Goal: Check status: Check status

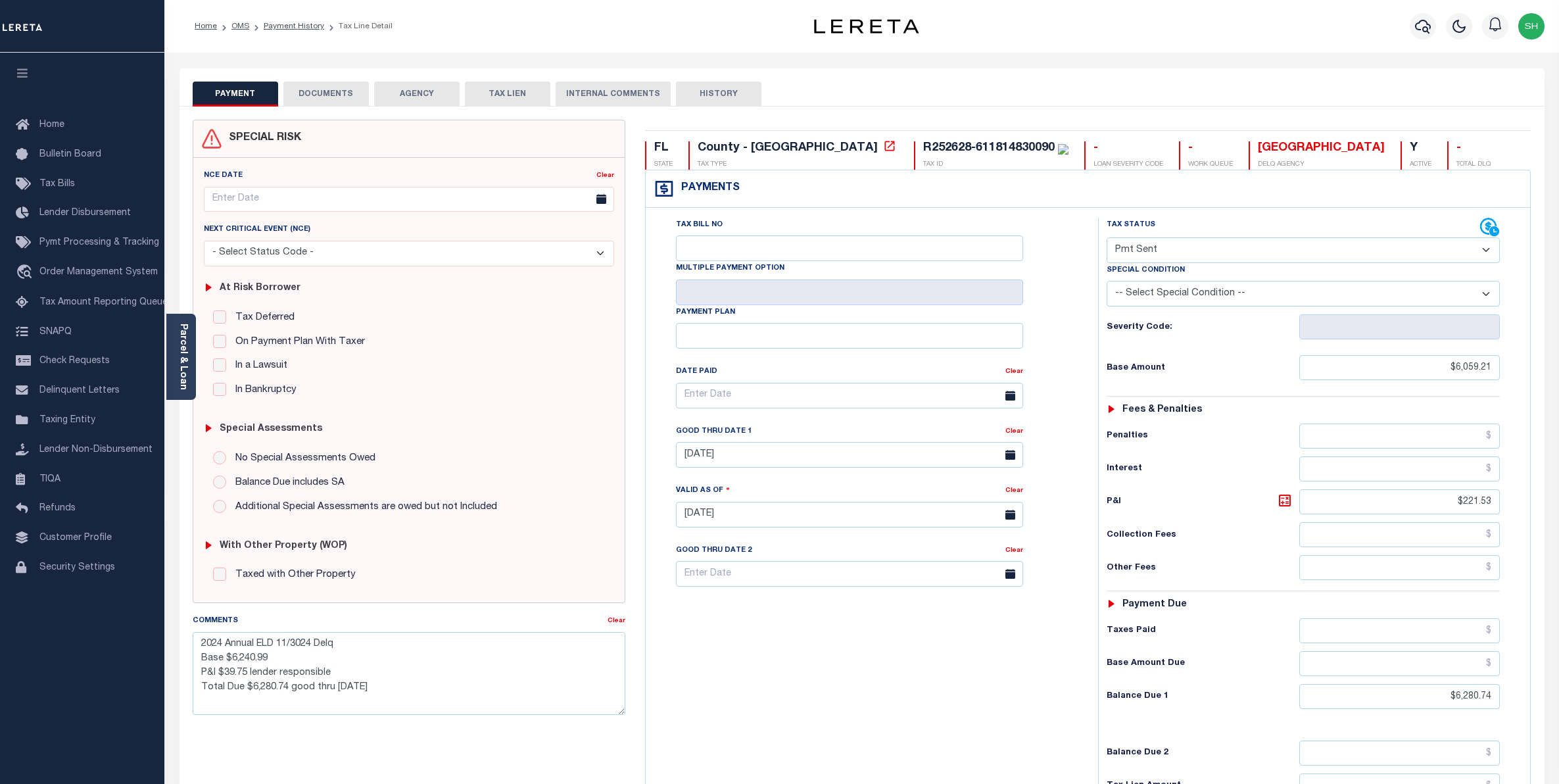
select select "SNT"
click at [77, 277] on span "Order Management System" at bounding box center [98, 272] width 118 height 9
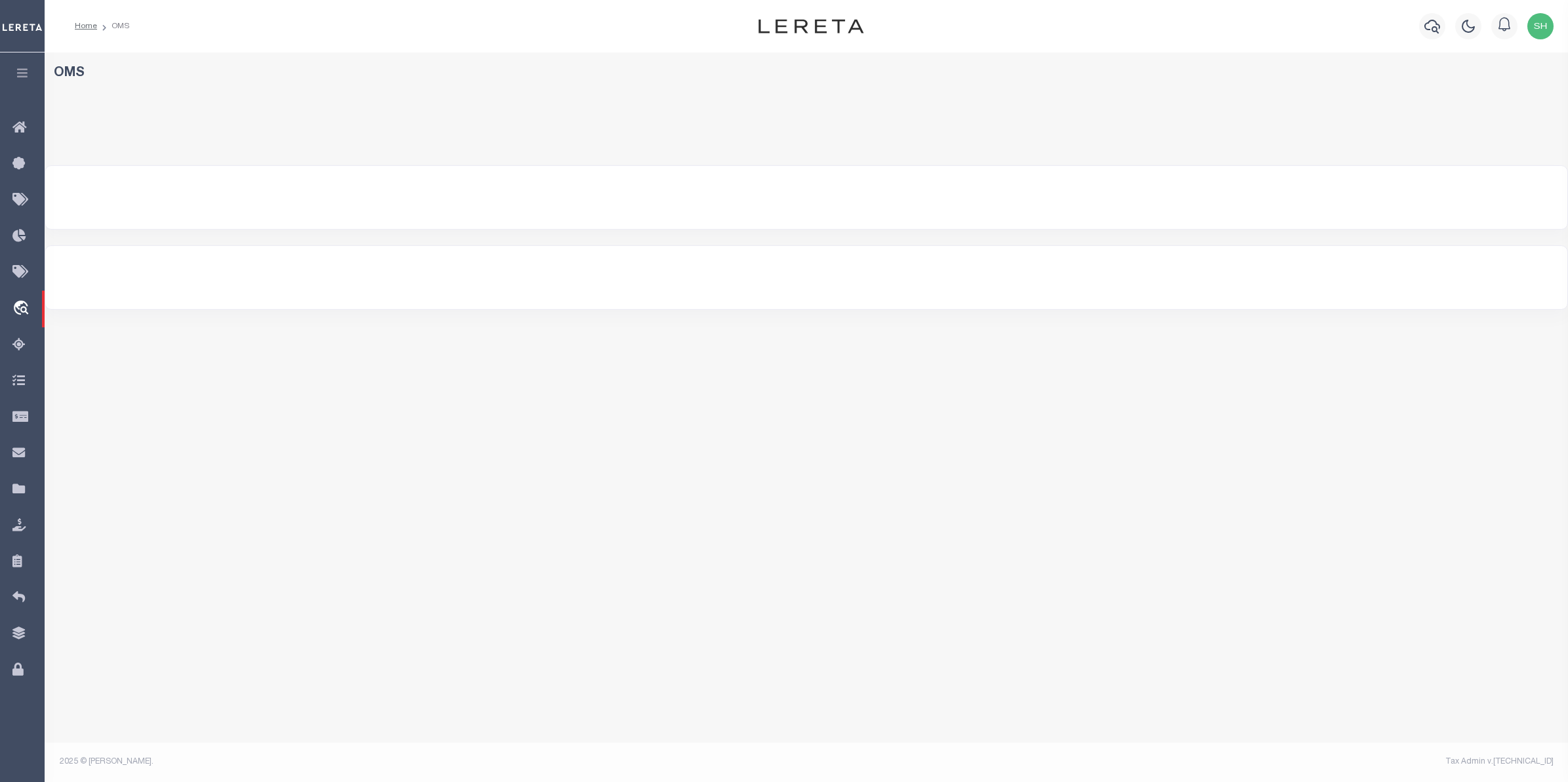
select select "200"
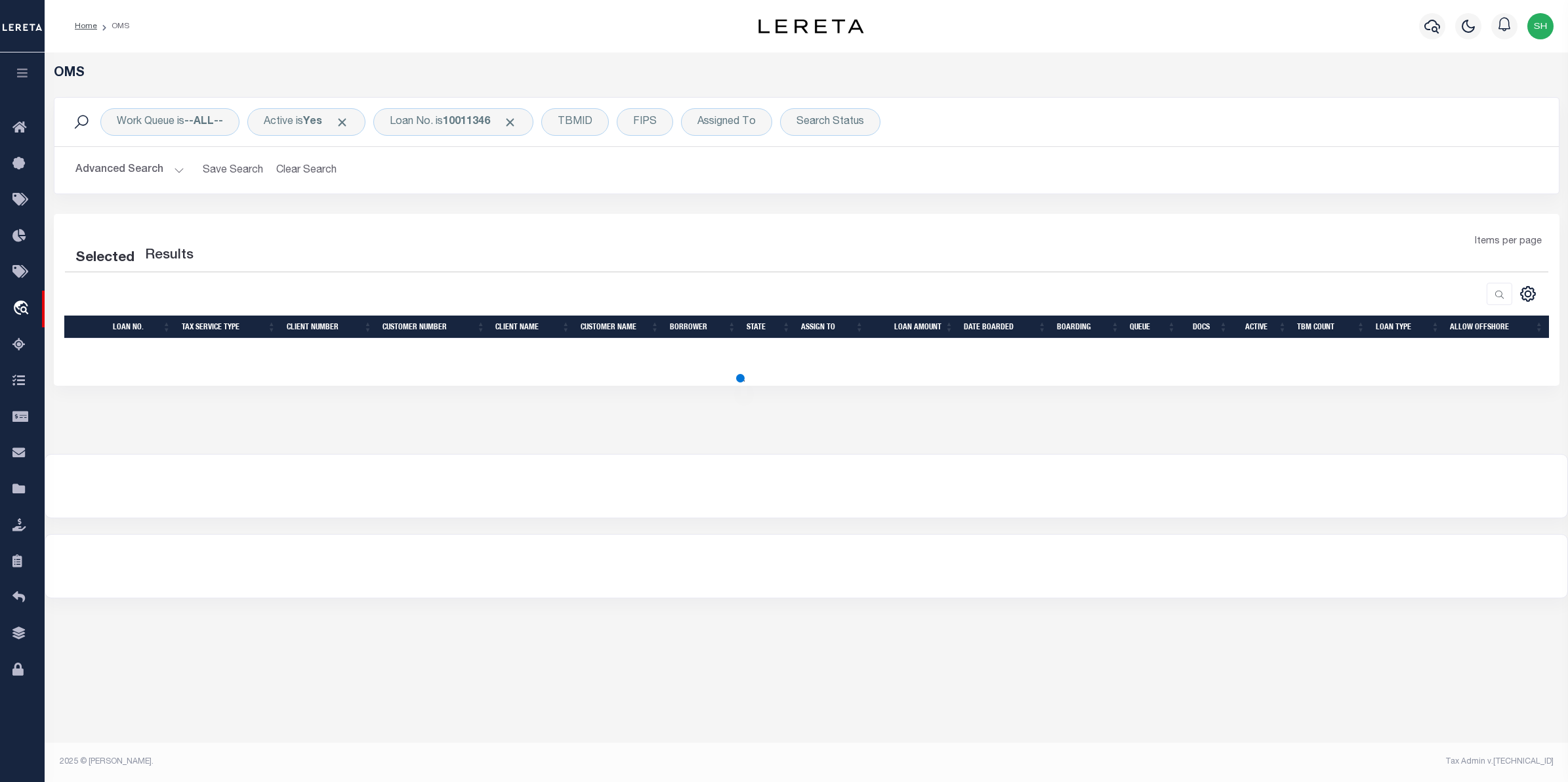
select select "200"
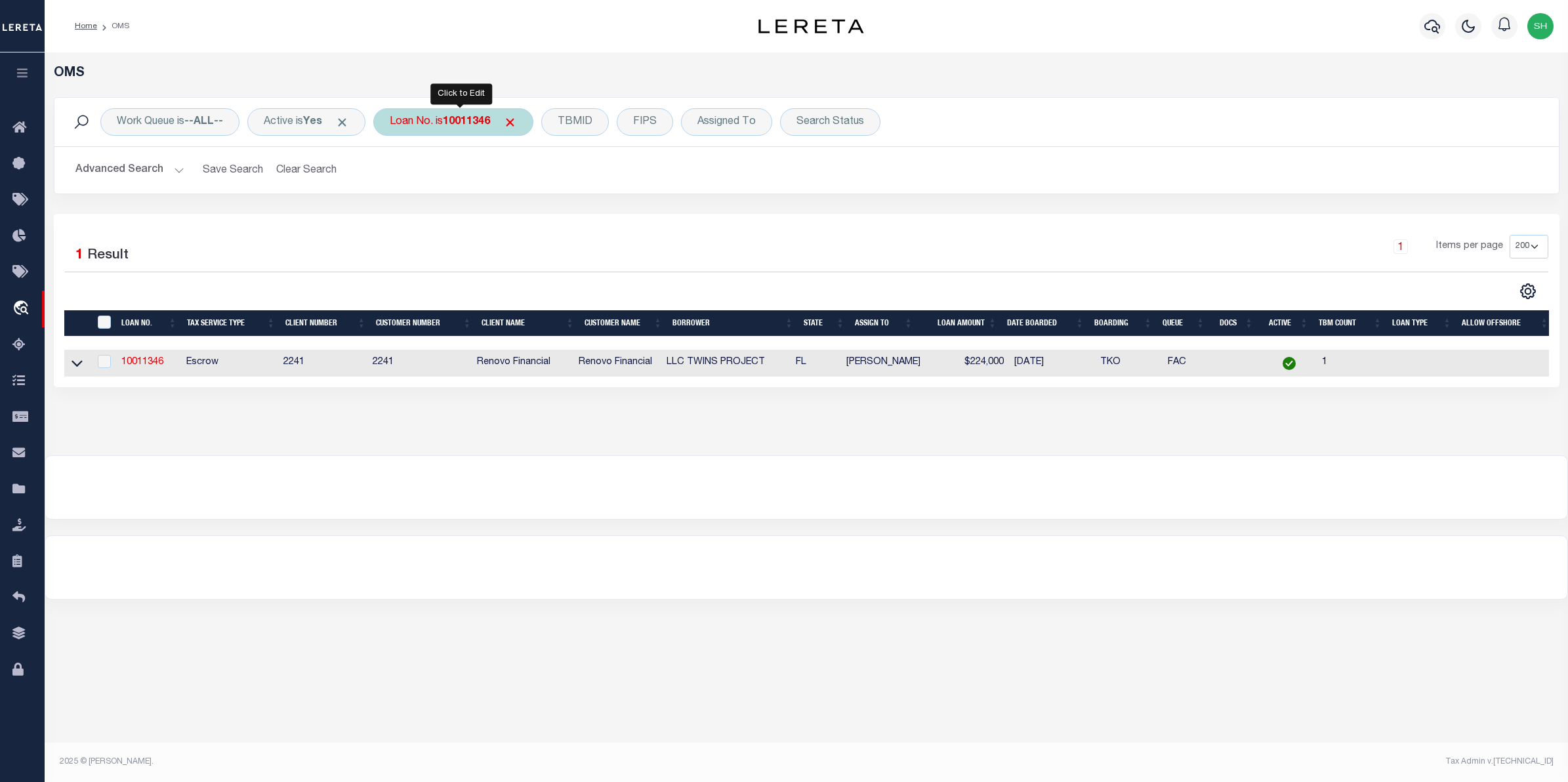
click at [407, 124] on div "Loan No. is 10011346" at bounding box center [454, 122] width 160 height 28
type input "13948"
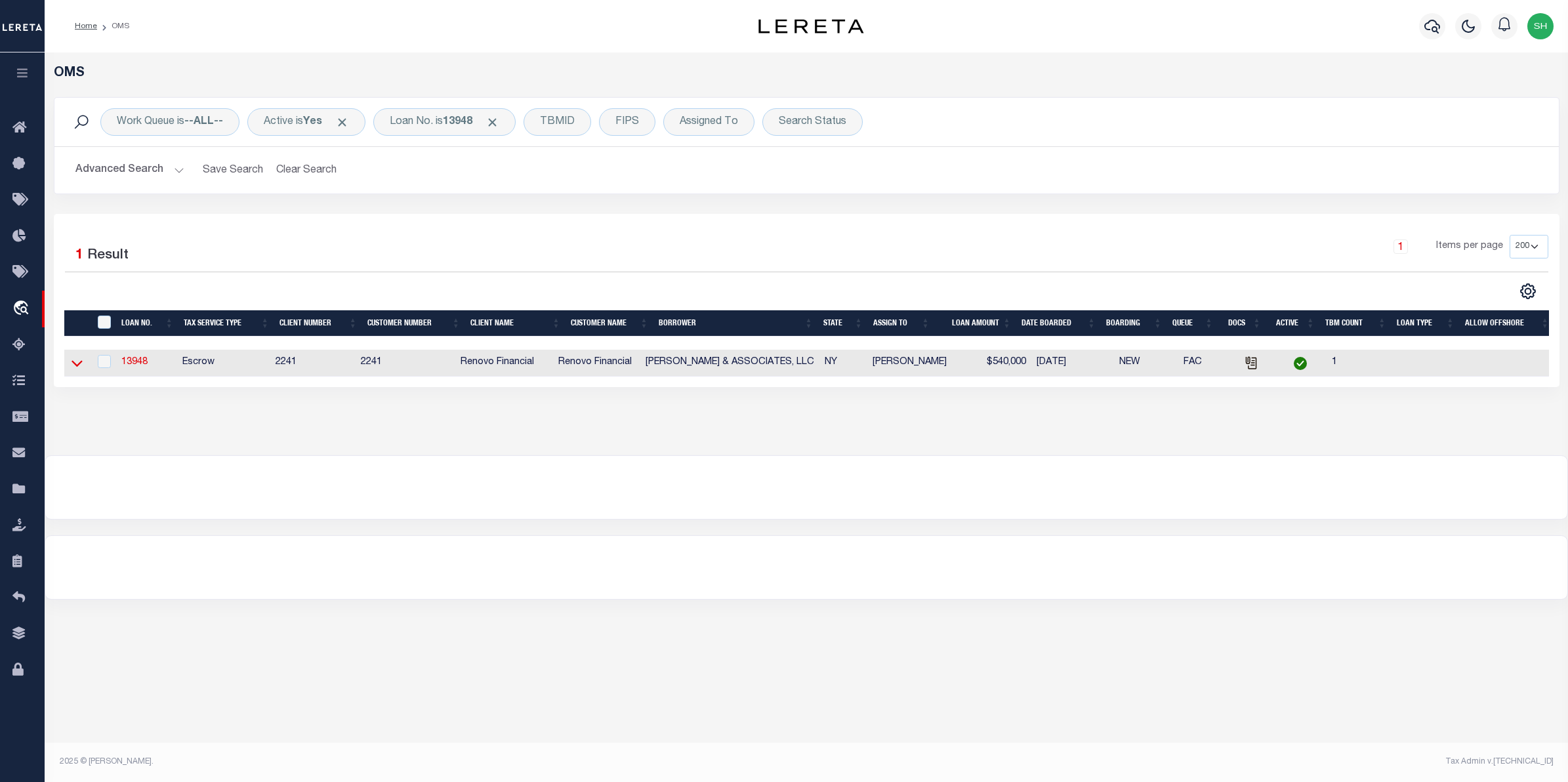
click at [76, 363] on icon at bounding box center [77, 363] width 11 height 14
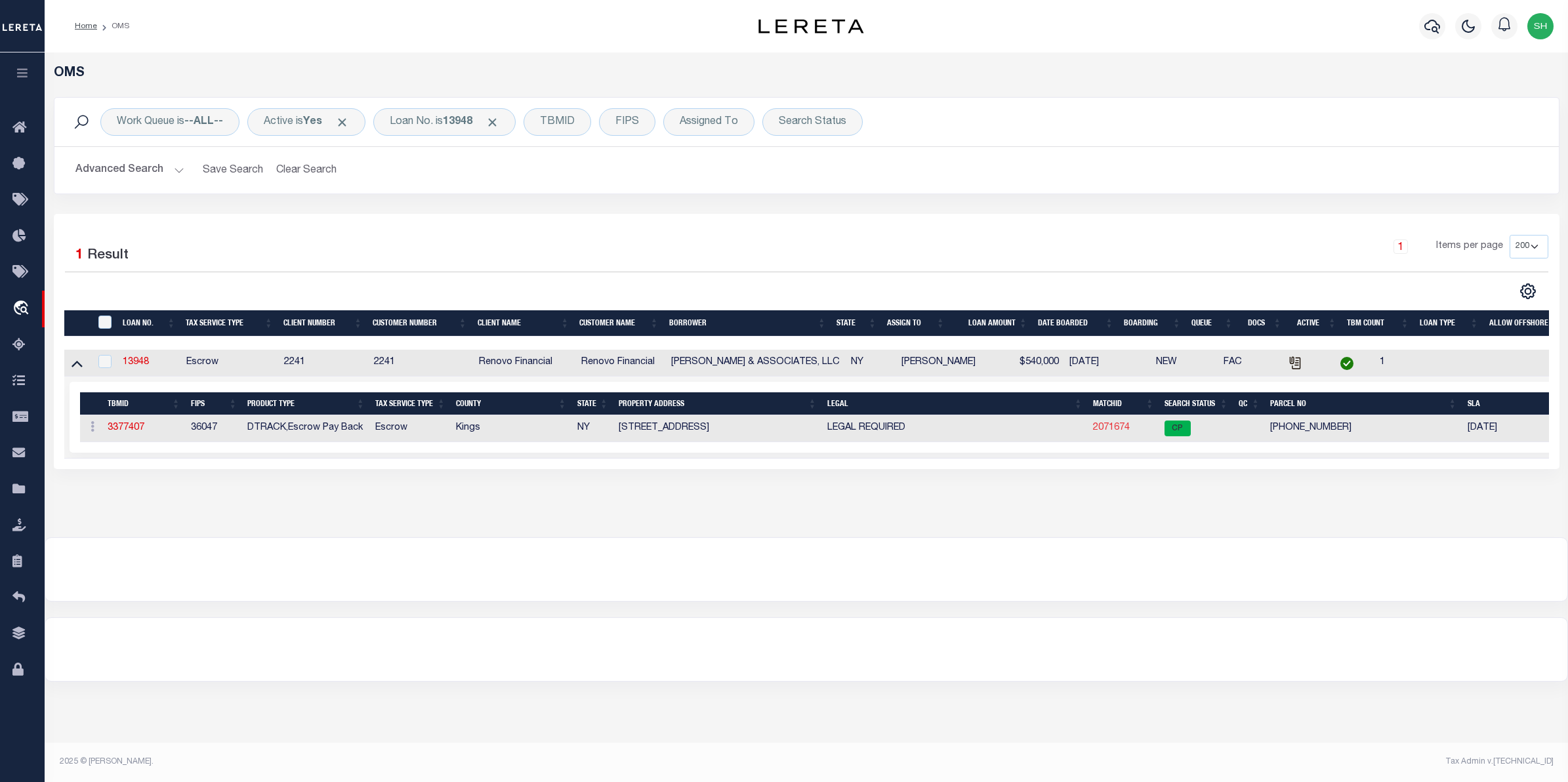
click at [1123, 432] on link "2071674" at bounding box center [1111, 427] width 37 height 9
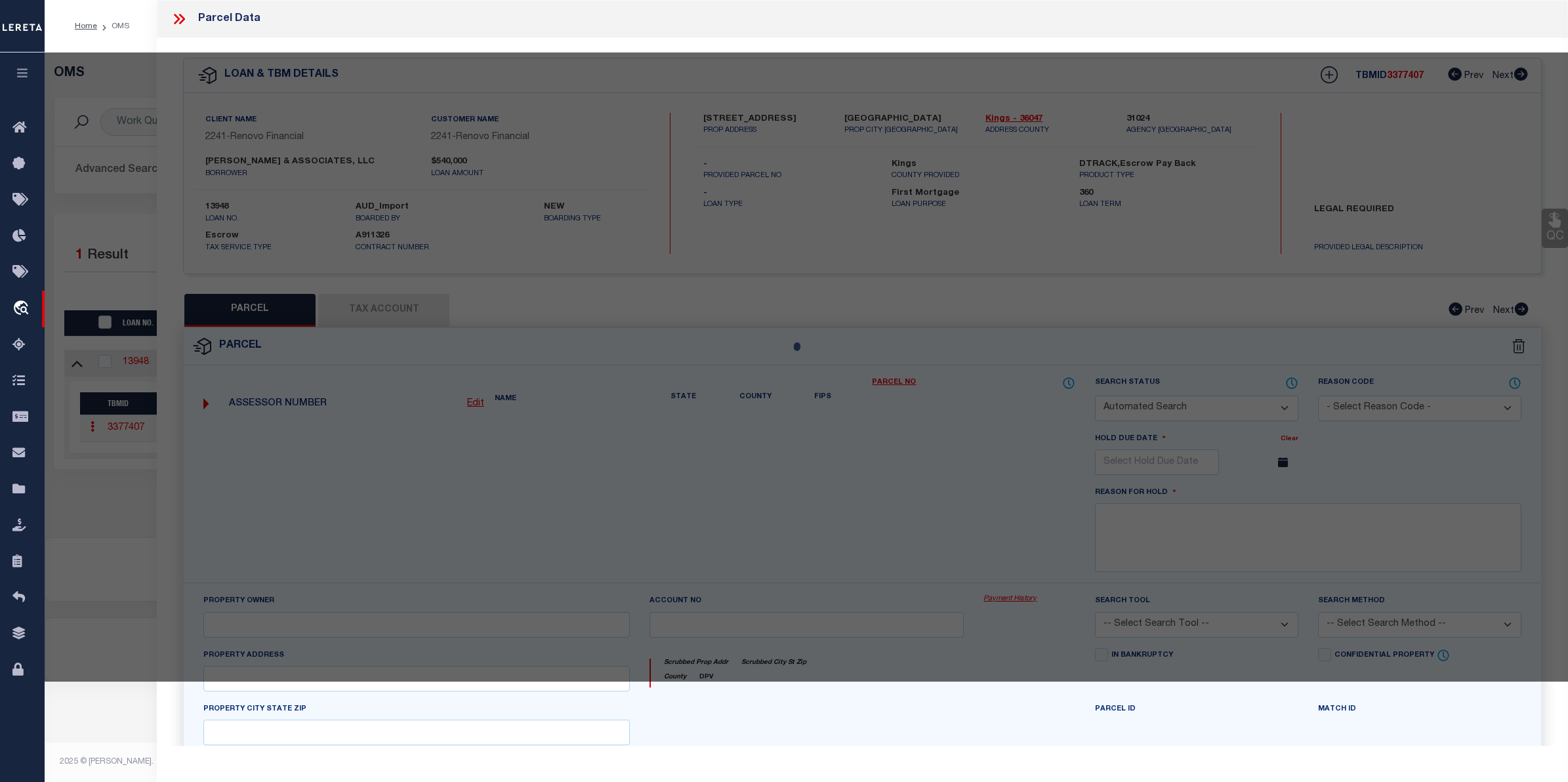
checkbox input "false"
select select "CP"
type input "[PERSON_NAME] & ASSOCIATES, LLC"
select select
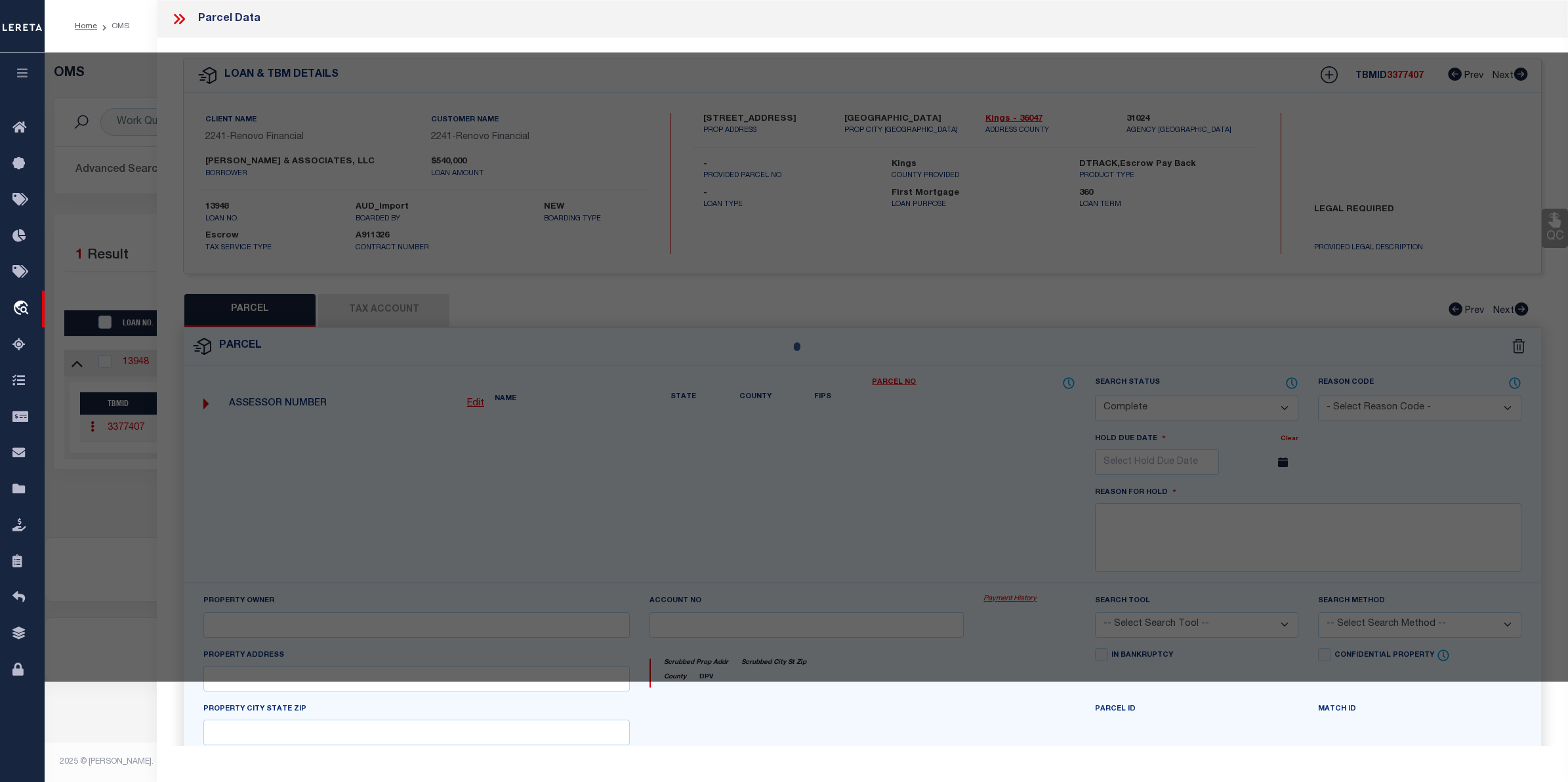
type input "945 METROPOLITAN AVENUE"
checkbox input "false"
type input "[GEOGRAPHIC_DATA]"
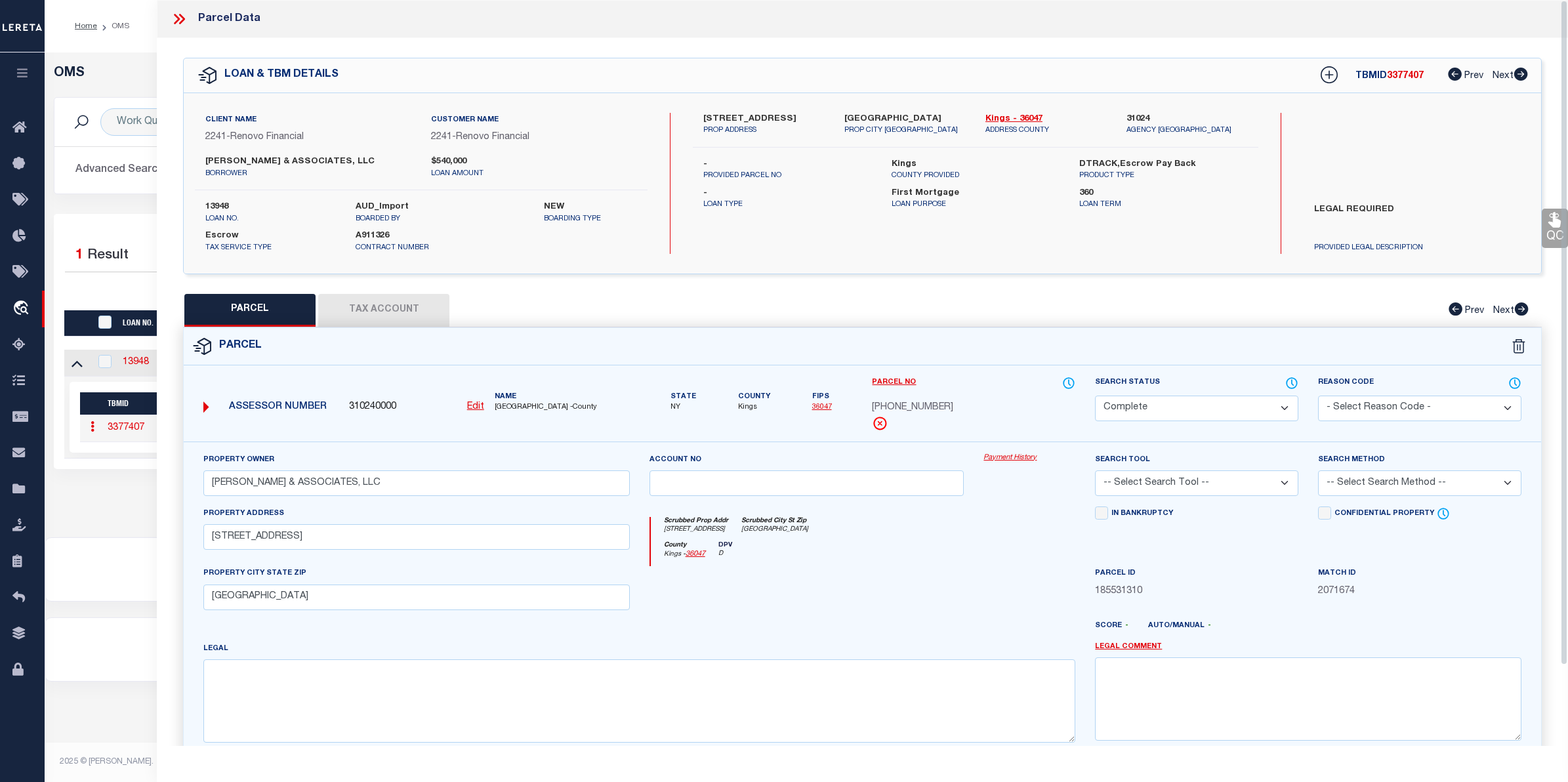
click at [1004, 454] on link "Payment History" at bounding box center [1029, 458] width 92 height 11
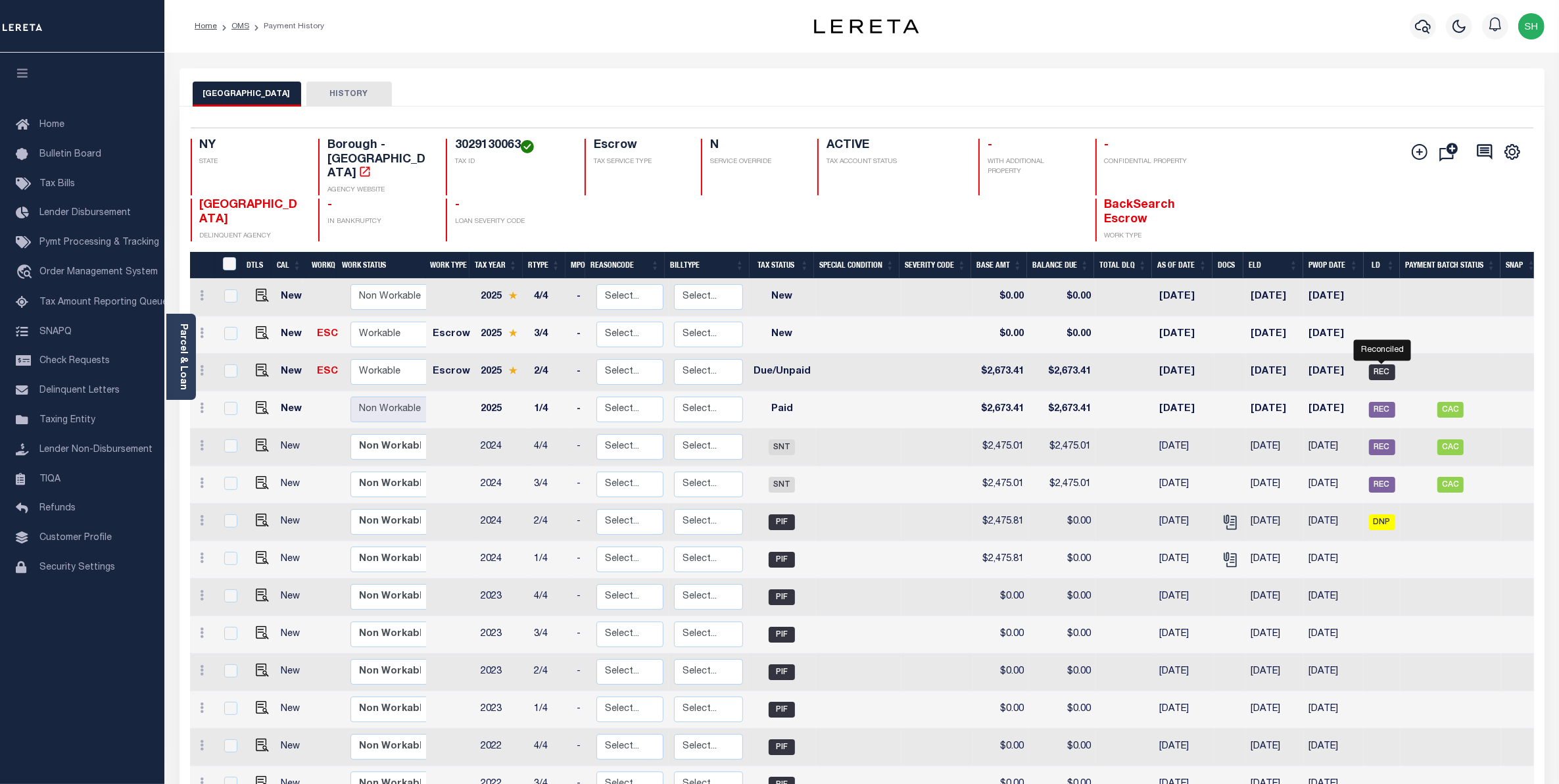
click at [1385, 365] on span "REC" at bounding box center [1382, 372] width 26 height 16
checkbox input "true"
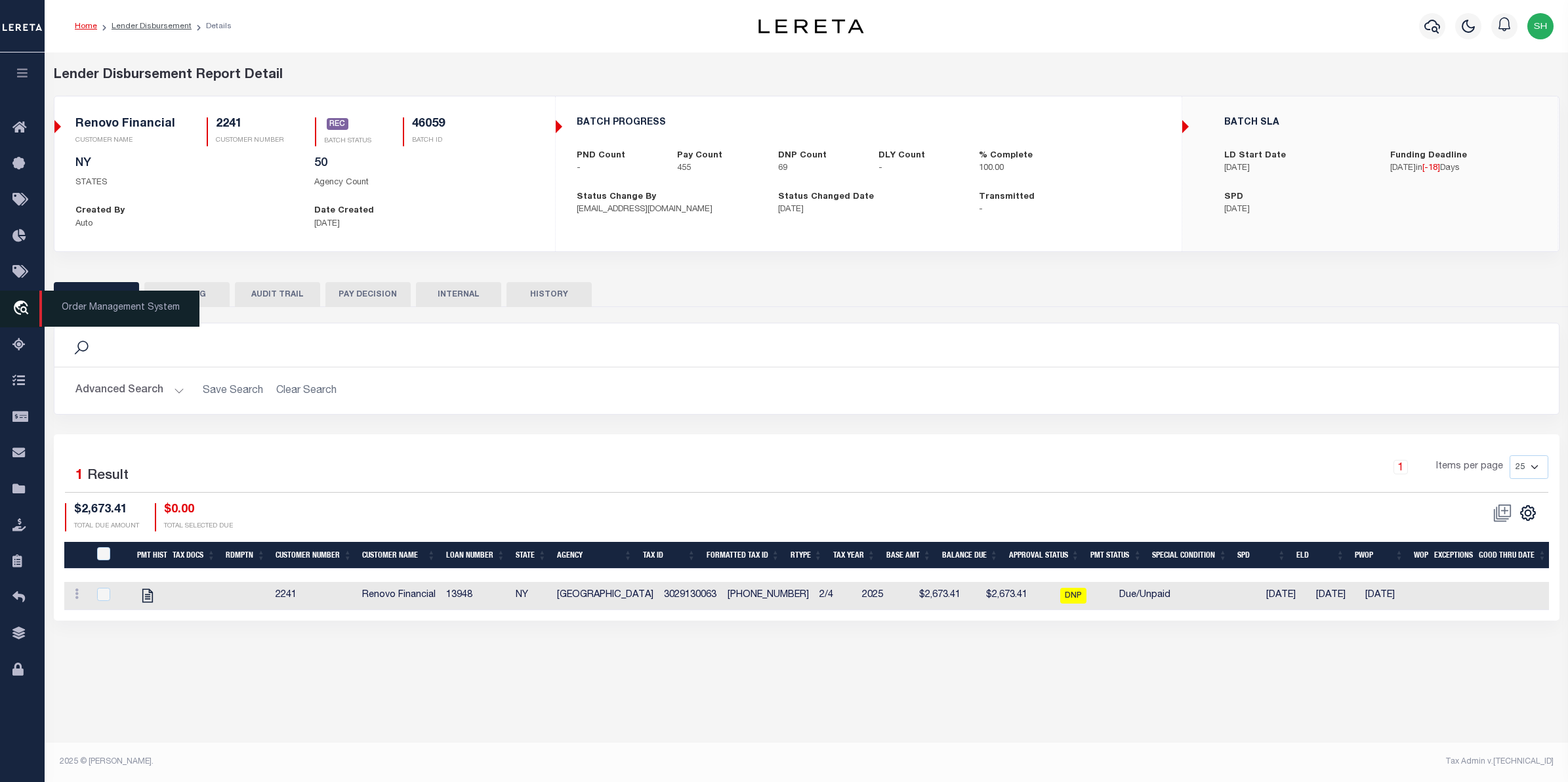
click at [25, 303] on icon "travel_explore" at bounding box center [23, 309] width 21 height 17
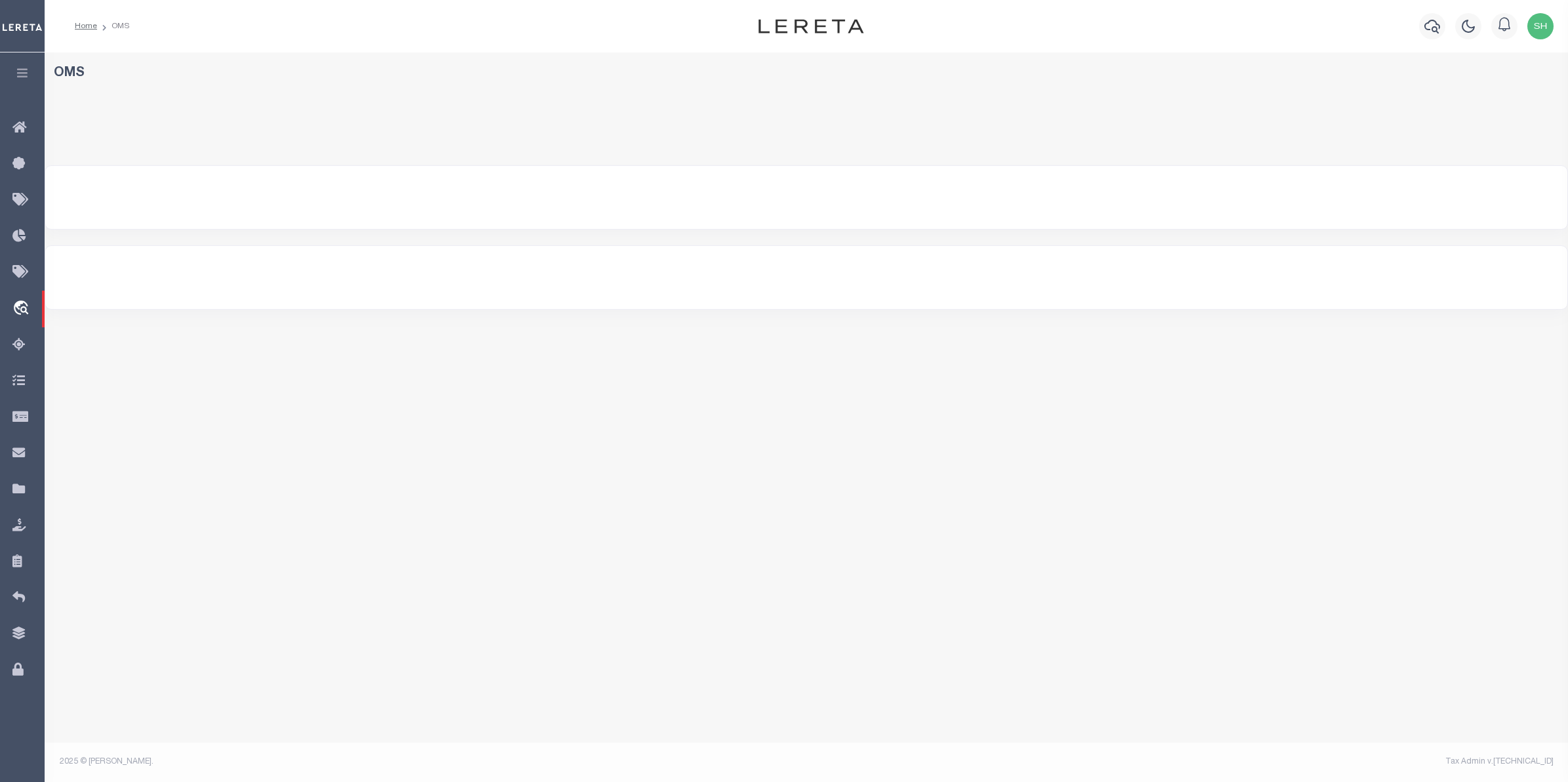
select select "200"
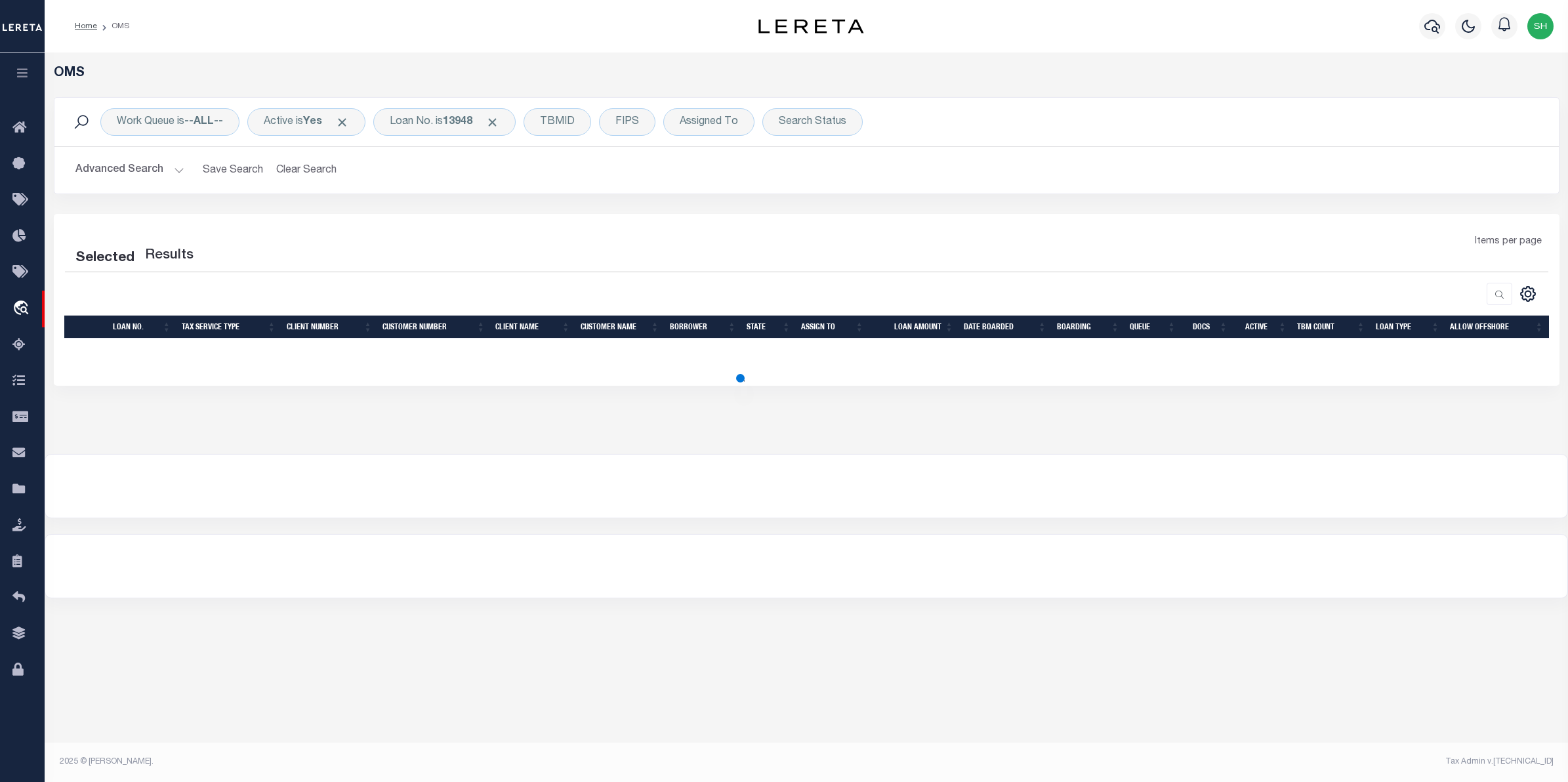
select select "200"
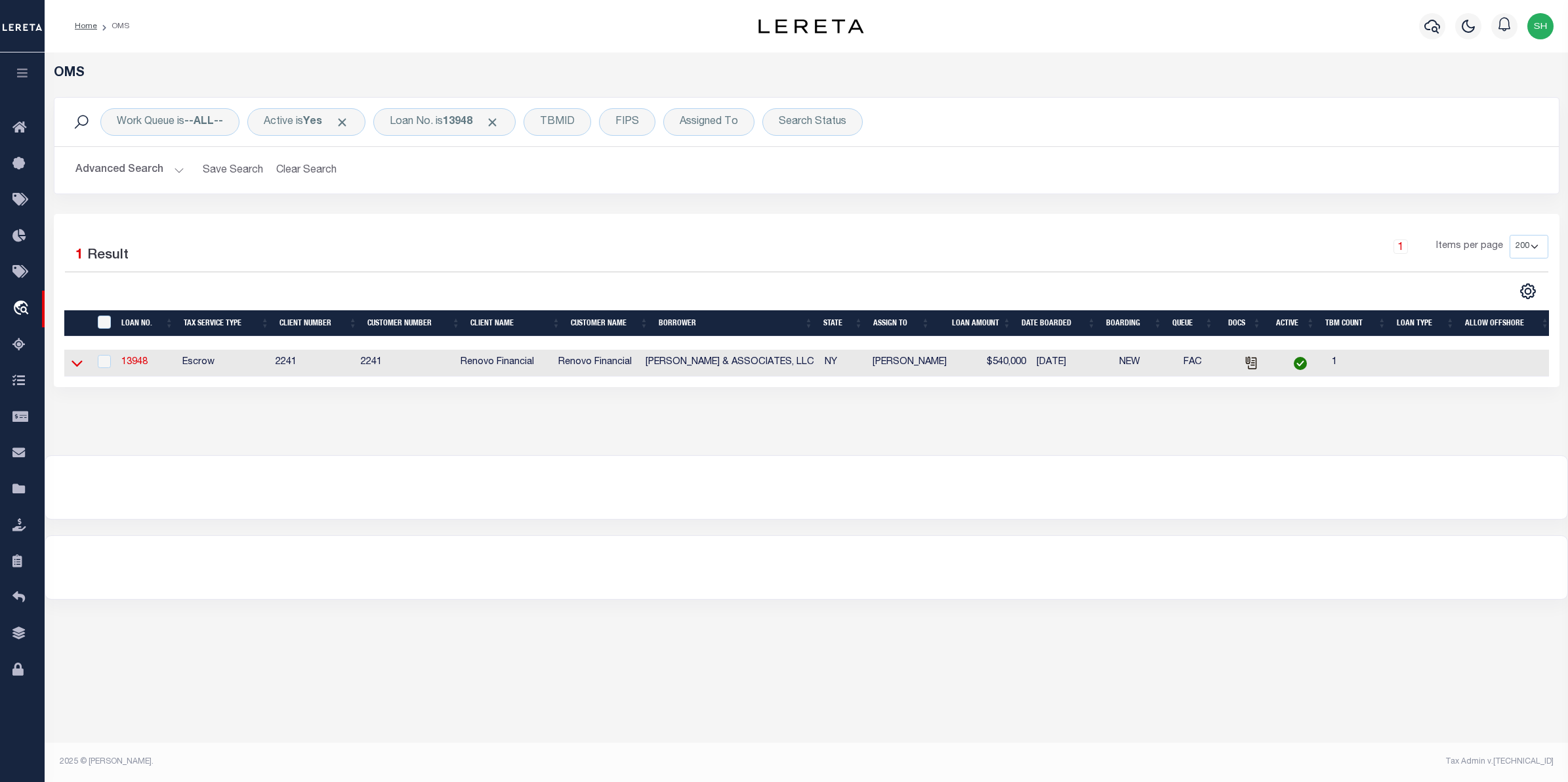
click at [80, 360] on icon at bounding box center [77, 363] width 11 height 14
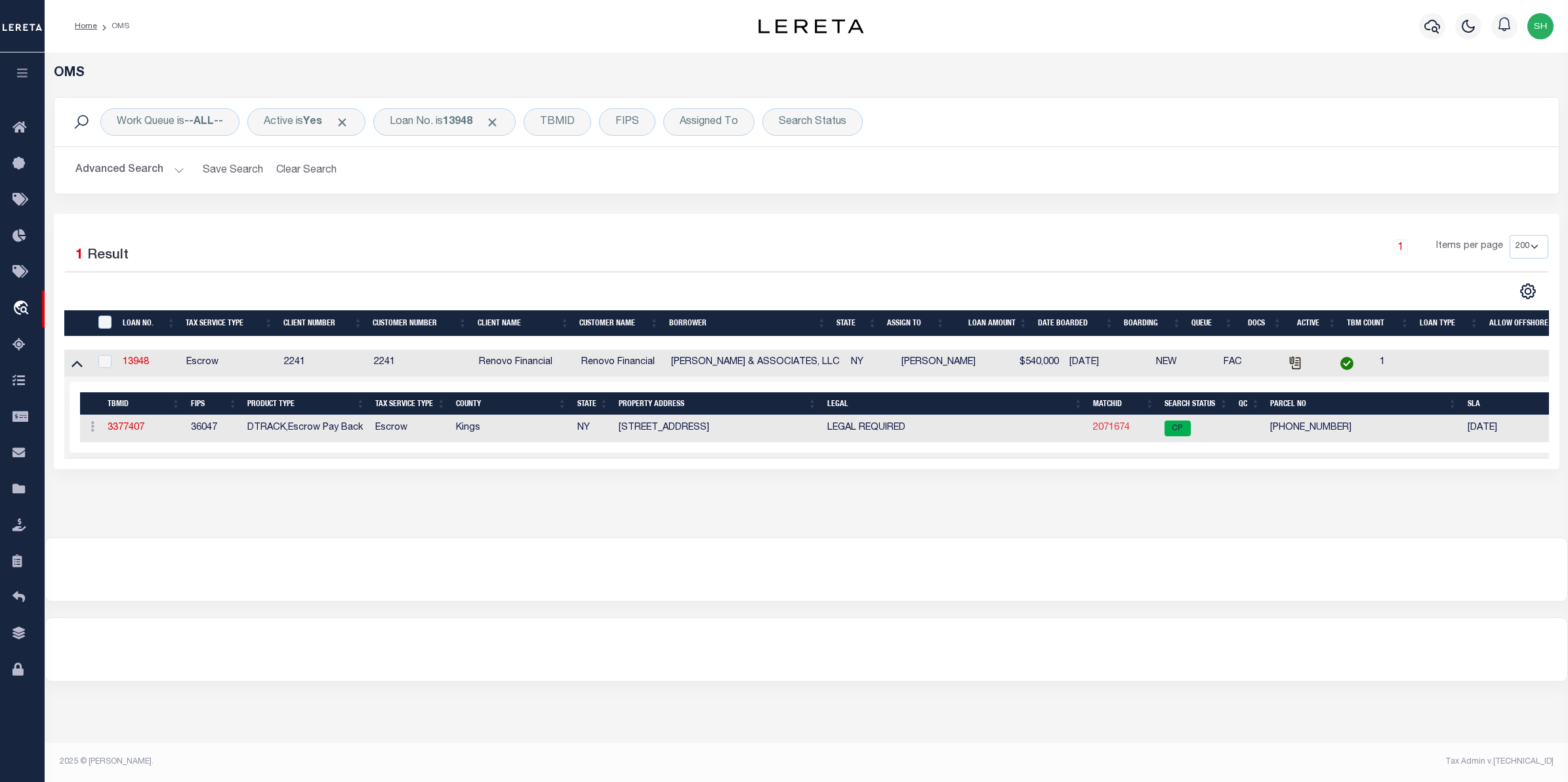
click at [1105, 432] on link "2071674" at bounding box center [1111, 427] width 37 height 9
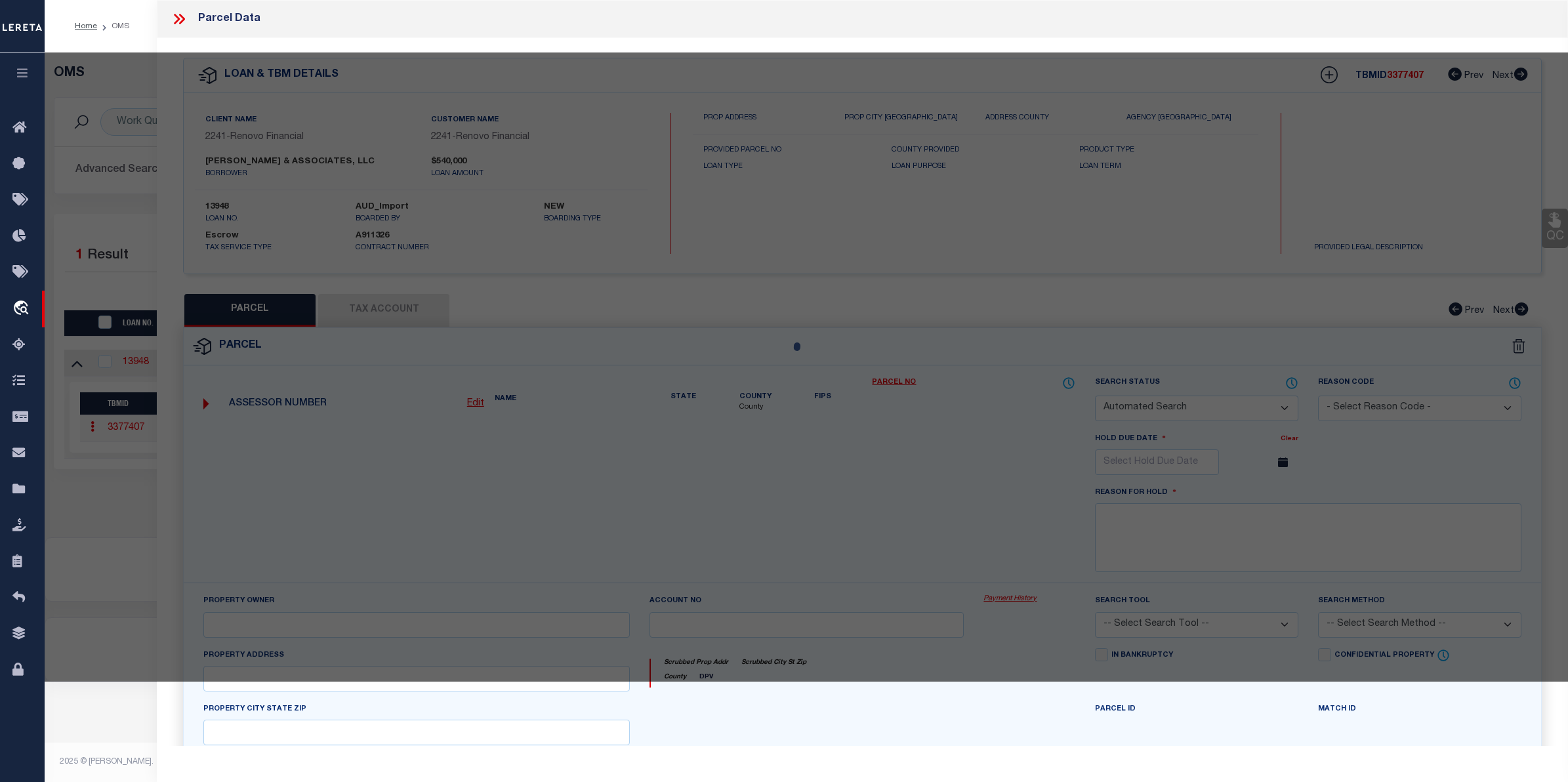
checkbox input "false"
select select "CP"
type input "[PERSON_NAME] & ASSOCIATES, LLC"
select select
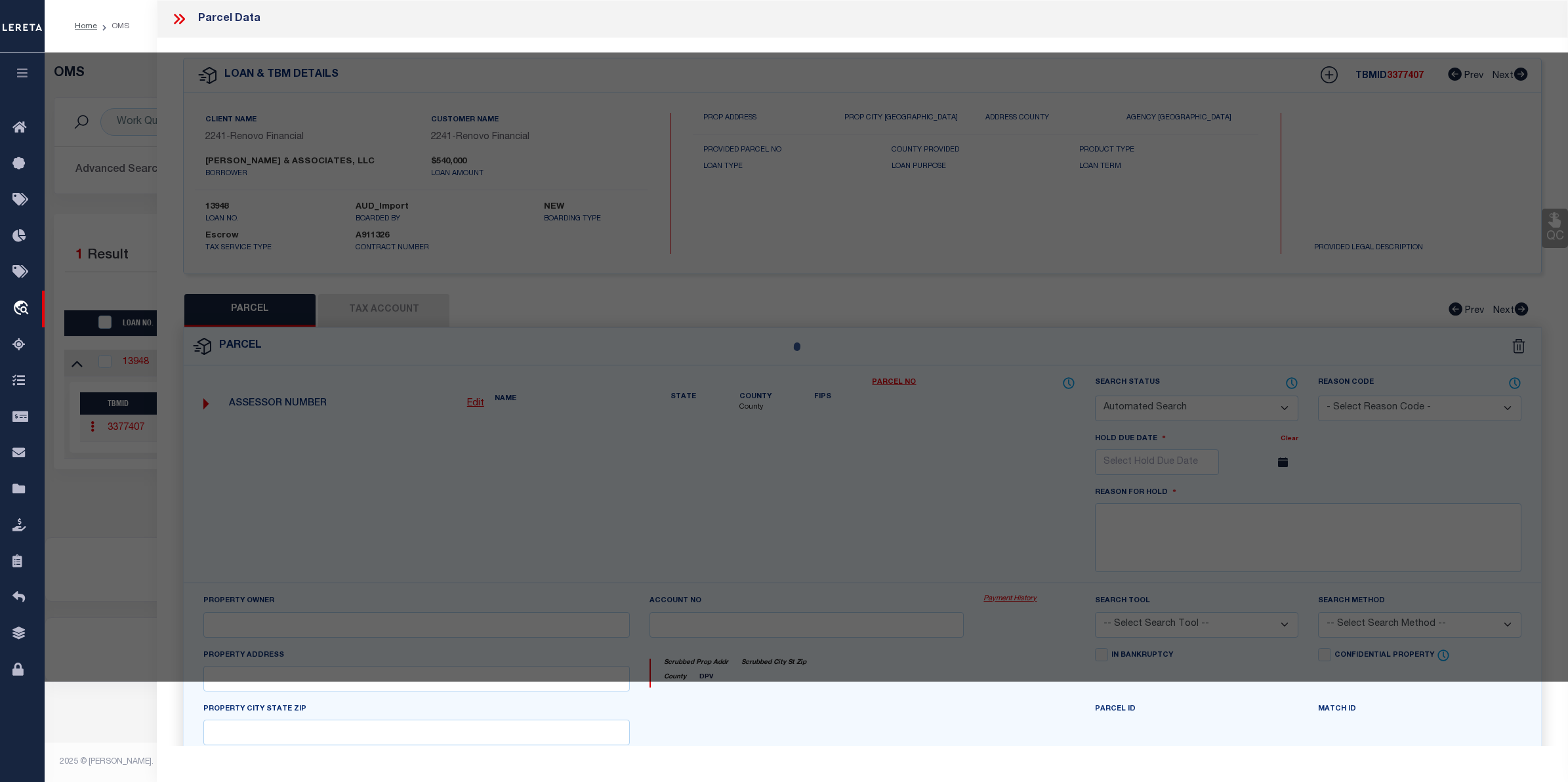
type input "945 METROPOLITAN AVENUE"
checkbox input "false"
type input "[GEOGRAPHIC_DATA]"
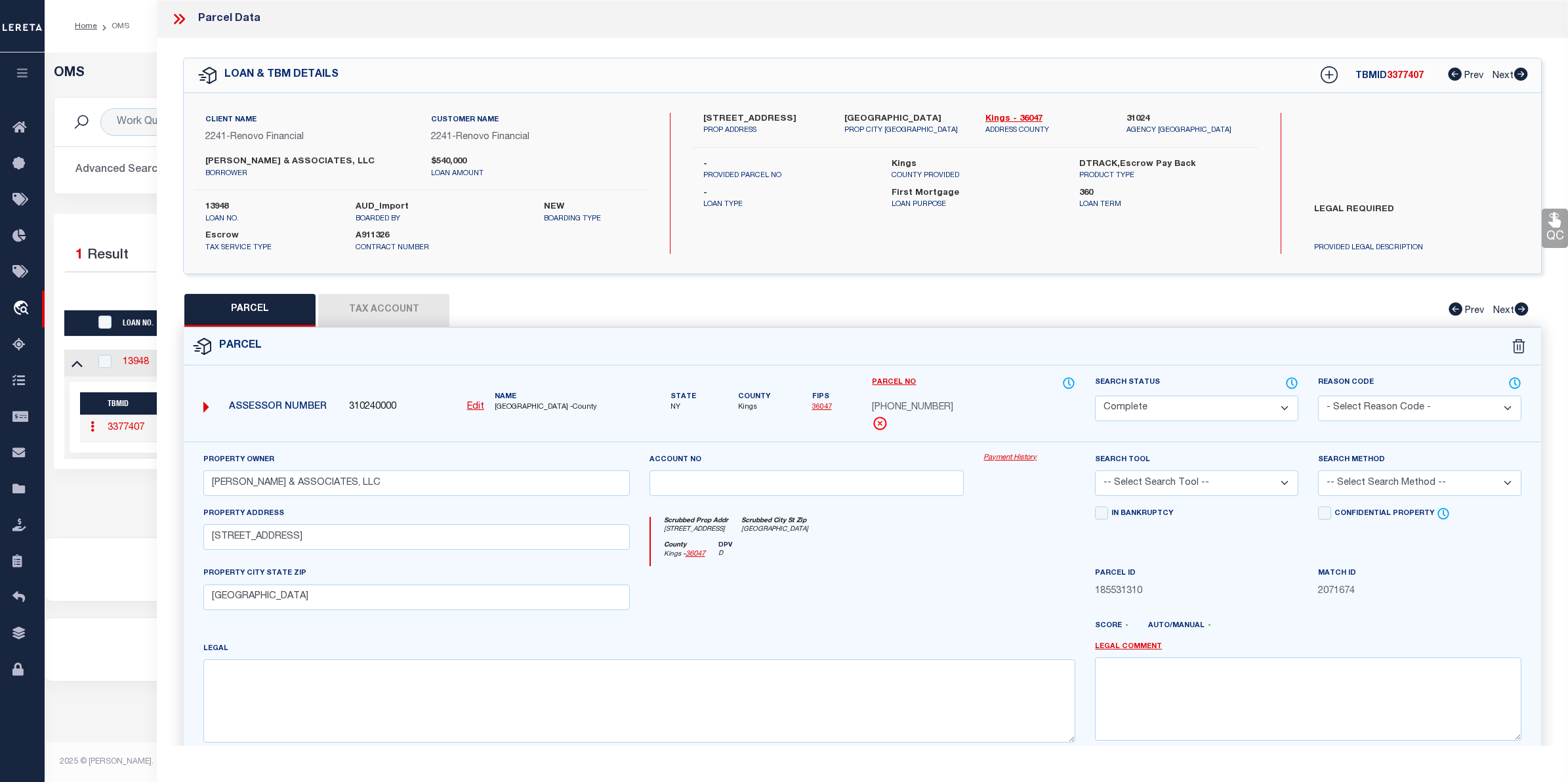
click at [996, 454] on link "Payment History" at bounding box center [1029, 458] width 92 height 11
